Goal: Task Accomplishment & Management: Manage account settings

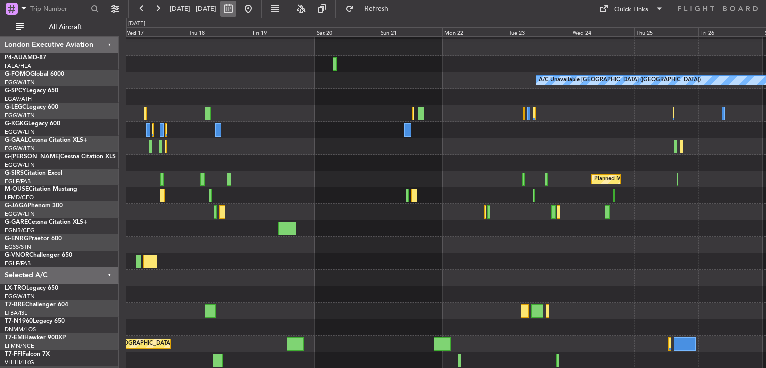
scroll to position [30, 0]
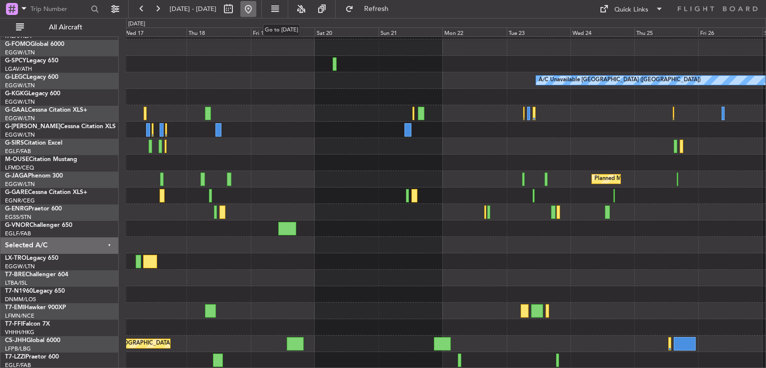
click at [256, 9] on button at bounding box center [248, 9] width 16 height 16
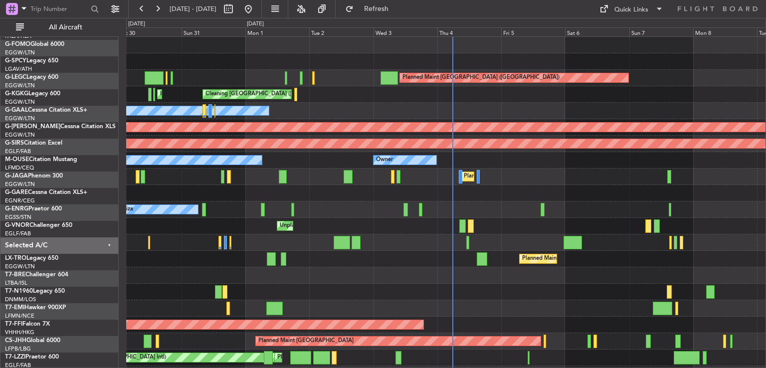
scroll to position [0, 0]
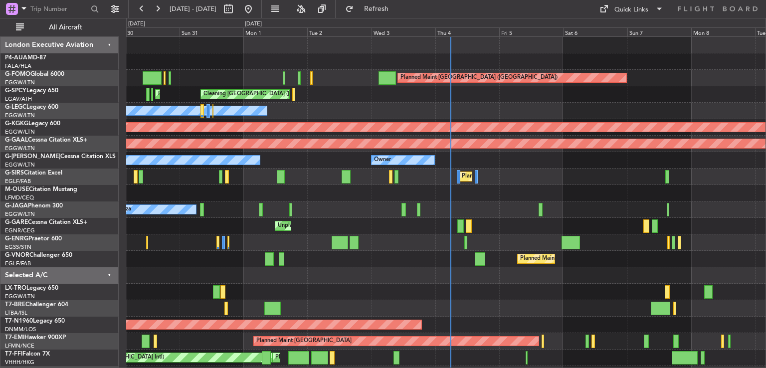
click at [442, 163] on div "Owner Owner Planned Maint London (Luton)" at bounding box center [445, 160] width 639 height 16
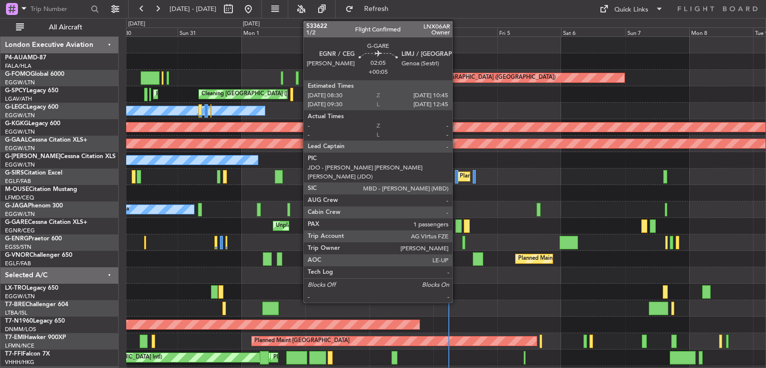
click at [457, 222] on div at bounding box center [458, 225] width 6 height 13
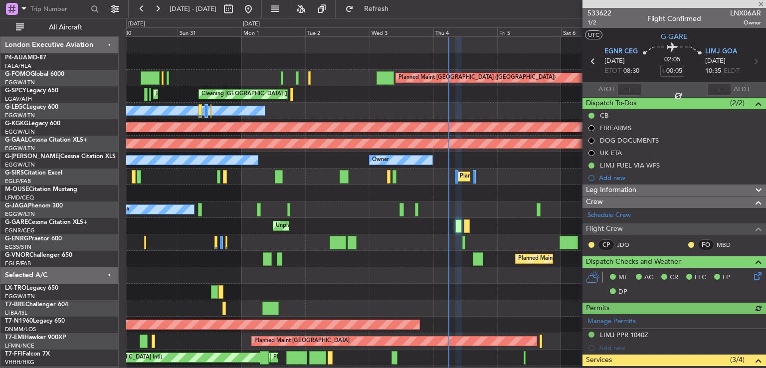
scroll to position [210, 0]
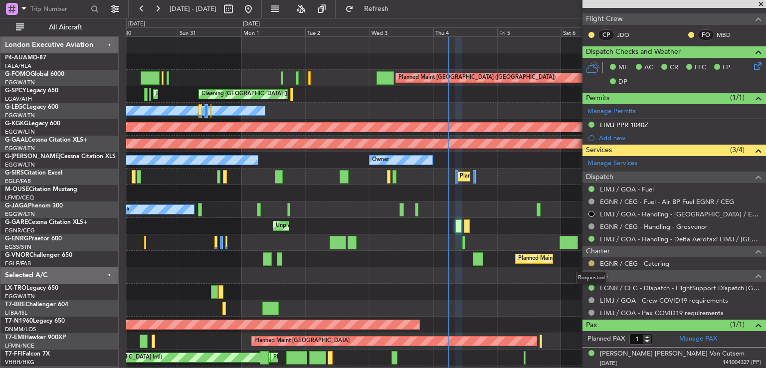
click at [593, 260] on button at bounding box center [592, 263] width 6 height 6
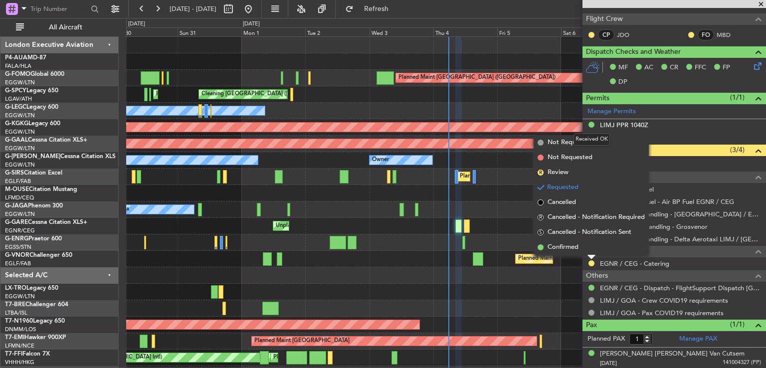
click at [579, 145] on mat-tooltip-component "Received OK" at bounding box center [592, 139] width 50 height 26
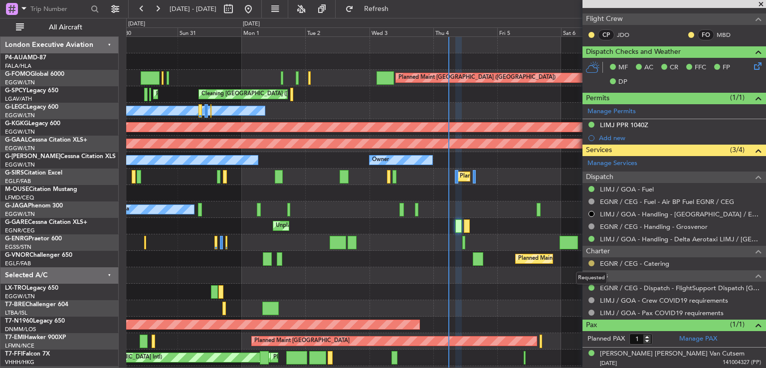
click at [591, 263] on button at bounding box center [592, 263] width 6 height 6
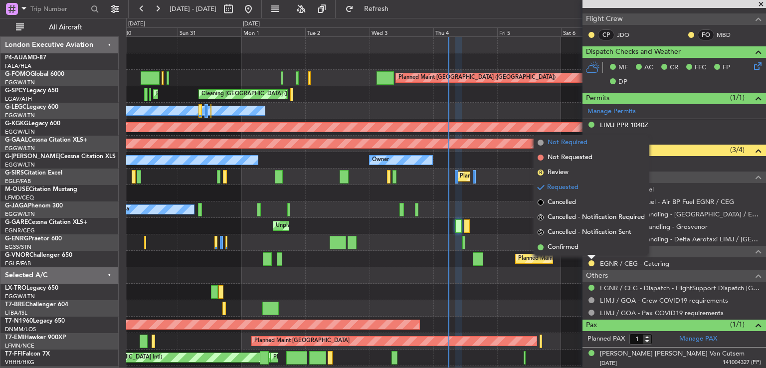
click at [588, 147] on li "Not Required" at bounding box center [591, 142] width 115 height 15
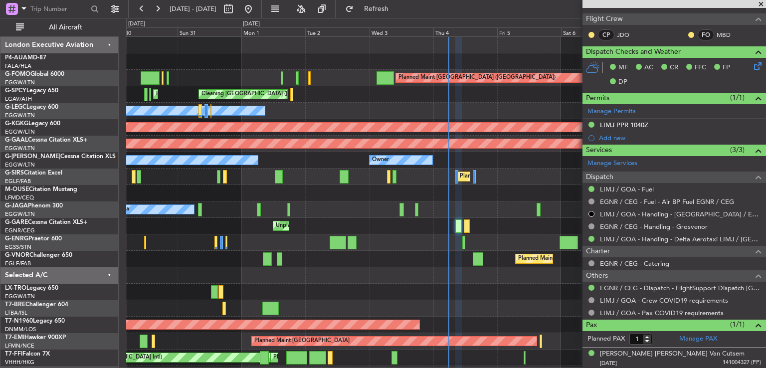
click at [760, 4] on div at bounding box center [675, 4] width 184 height 8
click at [760, 4] on span at bounding box center [761, 4] width 10 height 9
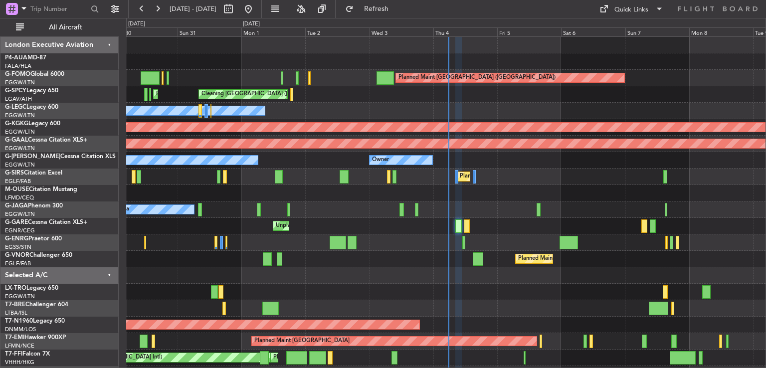
type input "0"
click at [550, 202] on div "Owner Ibiza" at bounding box center [445, 210] width 639 height 16
click at [477, 308] on div at bounding box center [445, 308] width 639 height 16
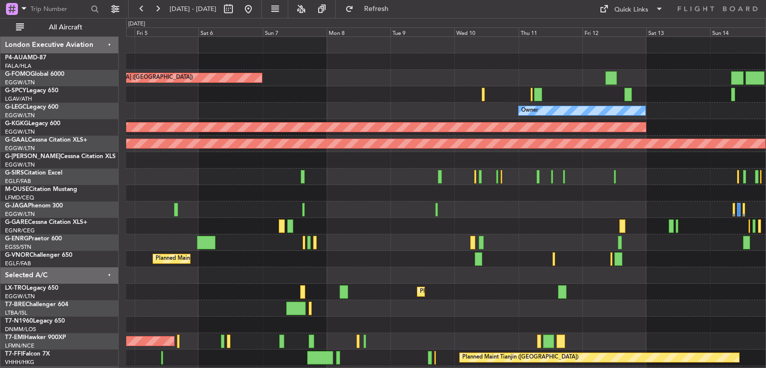
click at [333, 193] on div "Planned Maint London (Luton) Owner AOG Maint Istanbul (Ataturk) Planned Maint D…" at bounding box center [445, 234] width 639 height 395
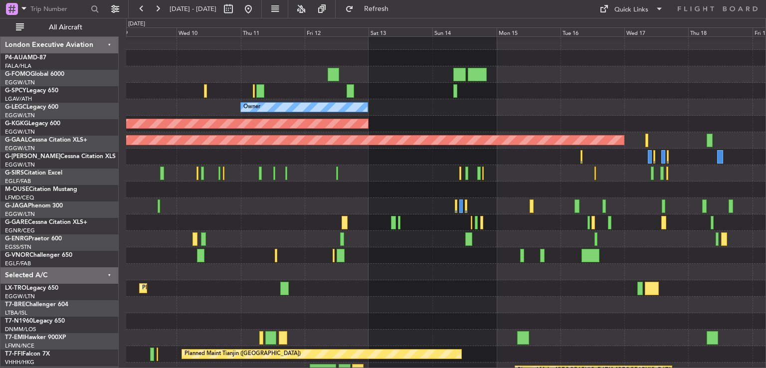
scroll to position [4, 0]
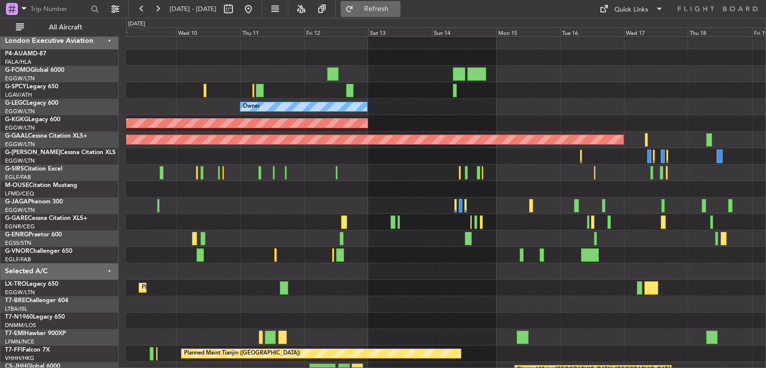
click at [389, 2] on button "Refresh" at bounding box center [371, 9] width 60 height 16
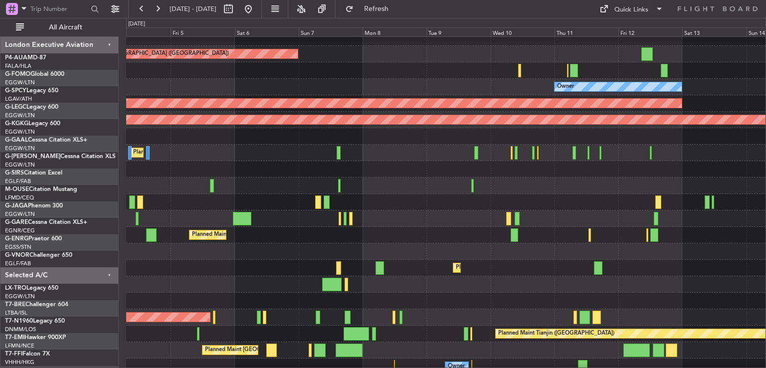
scroll to position [28, 0]
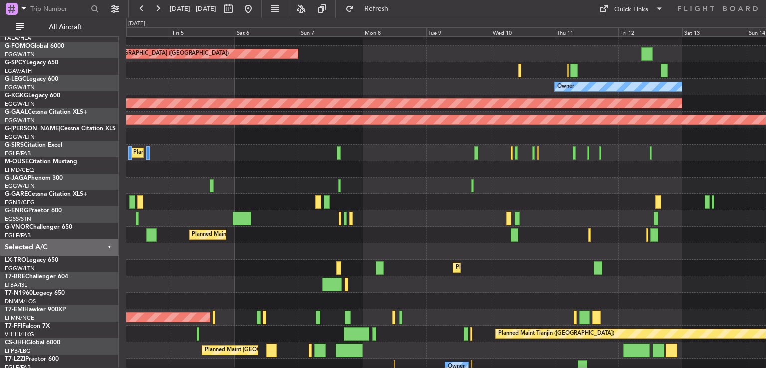
click at [315, 178] on div at bounding box center [445, 186] width 639 height 16
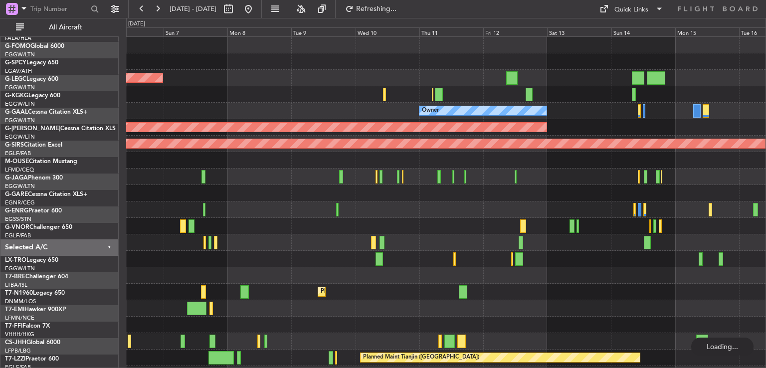
scroll to position [0, 0]
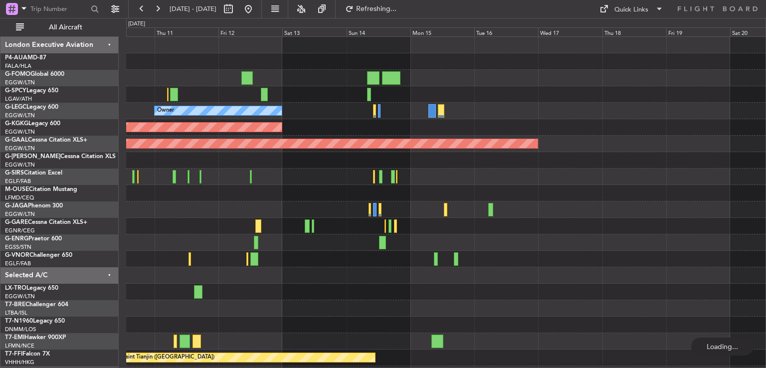
click at [346, 227] on div "Owner AOG Maint [GEOGRAPHIC_DATA] ([GEOGRAPHIC_DATA]) Planned [GEOGRAPHIC_DATA]…" at bounding box center [445, 234] width 639 height 395
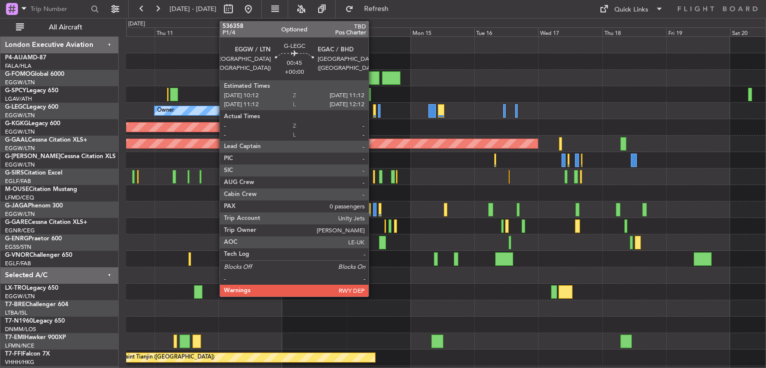
click at [373, 115] on div at bounding box center [374, 110] width 3 height 13
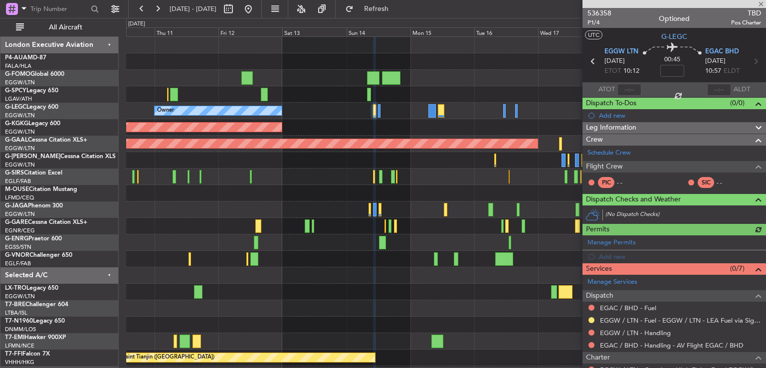
scroll to position [84, 0]
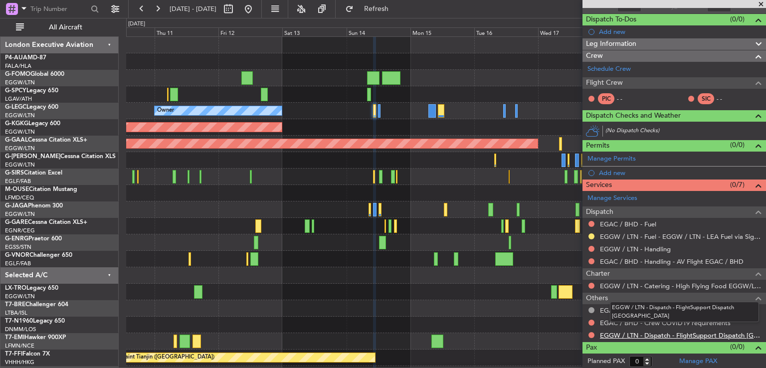
click at [642, 331] on link "EGGW / LTN - Dispatch - FlightSupport Dispatch [GEOGRAPHIC_DATA]" at bounding box center [680, 335] width 161 height 8
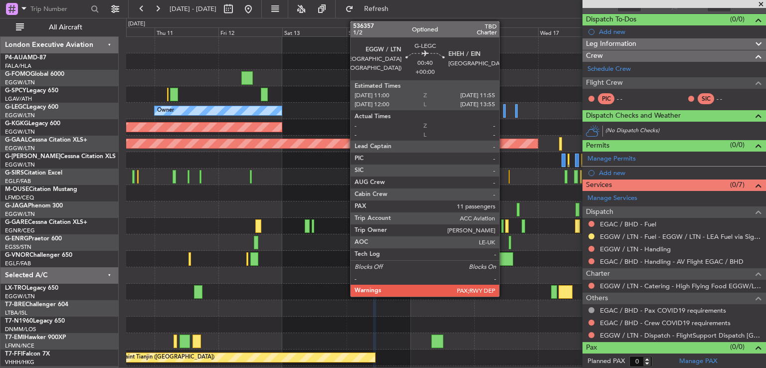
click at [504, 113] on div at bounding box center [504, 110] width 2 height 13
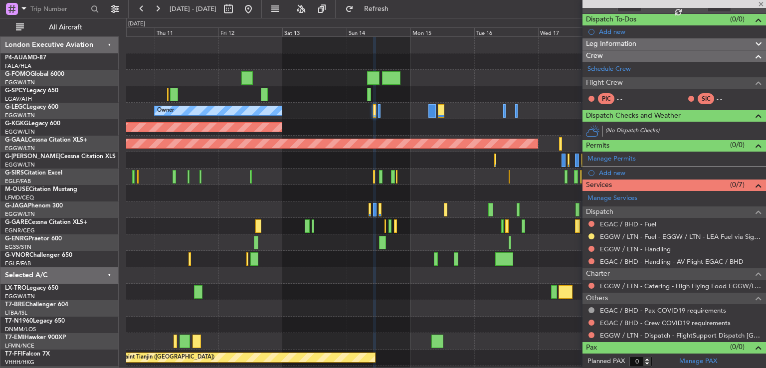
type input "11"
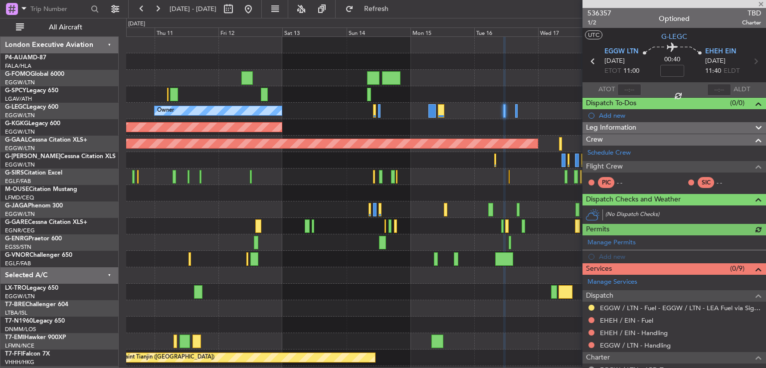
scroll to position [134, 0]
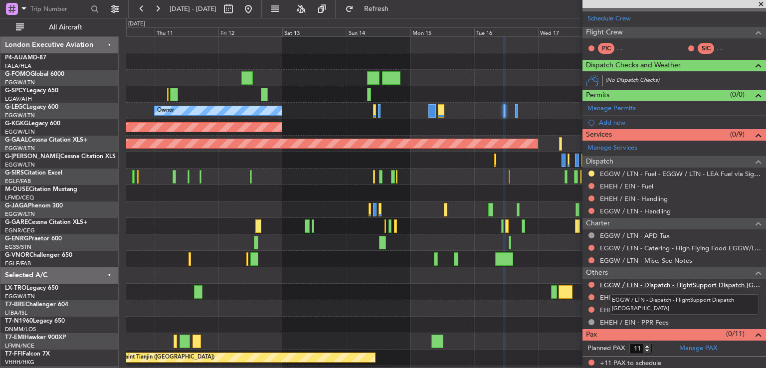
click at [664, 285] on link "EGGW / LTN - Dispatch - FlightSupport Dispatch [GEOGRAPHIC_DATA]" at bounding box center [680, 285] width 161 height 8
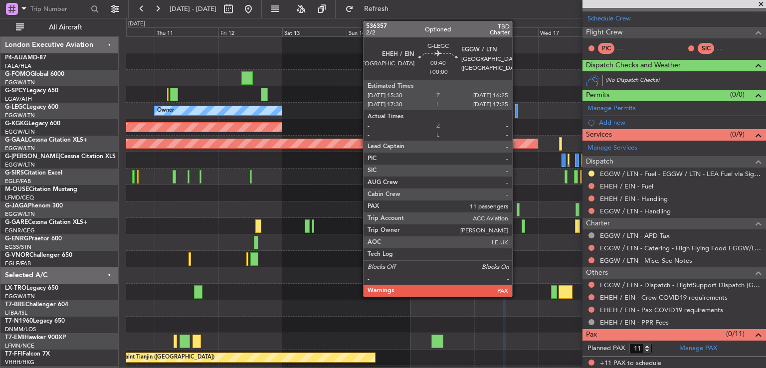
click at [517, 112] on div at bounding box center [516, 110] width 2 height 13
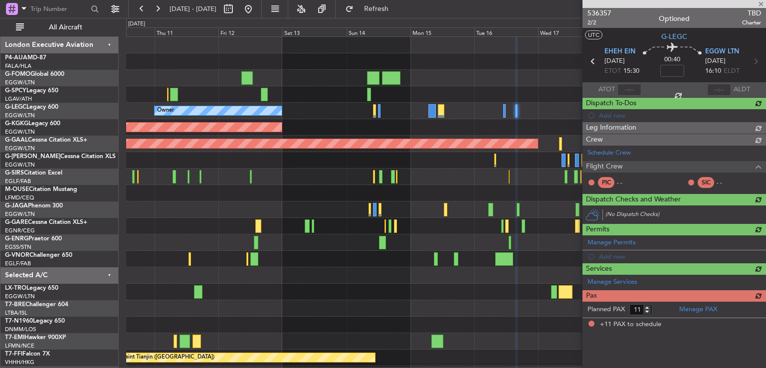
scroll to position [0, 0]
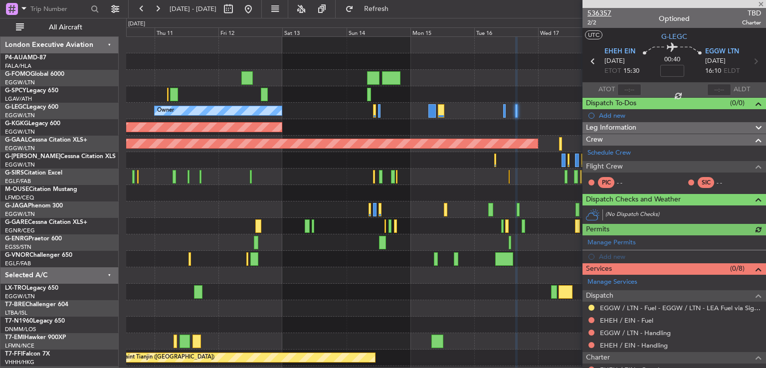
click at [610, 12] on span "536357" at bounding box center [600, 13] width 24 height 10
